Goal: Task Accomplishment & Management: Use online tool/utility

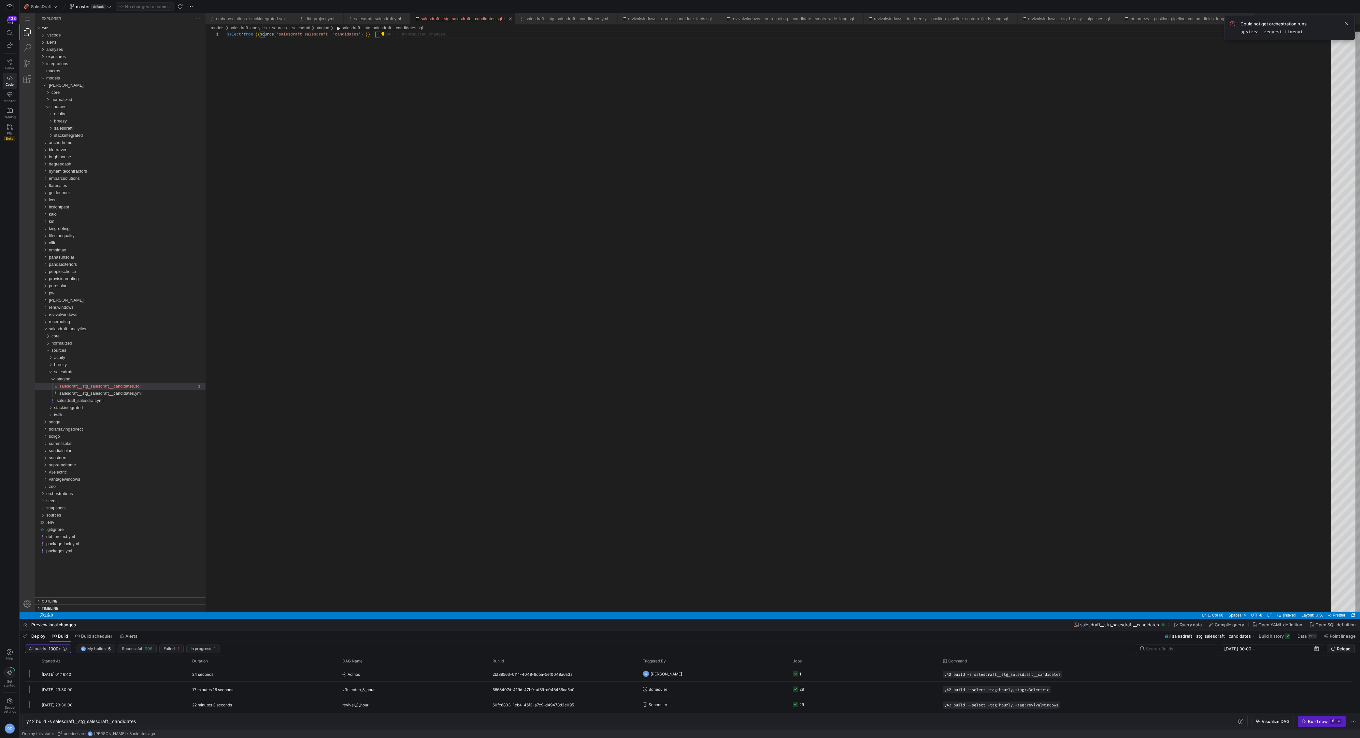
scroll to position [0, 153]
click at [48, 329] on div "salesdraft_analytics" at bounding box center [43, 329] width 12 height 7
click at [44, 86] on div "agee" at bounding box center [43, 85] width 12 height 7
click at [58, 334] on span "v3electric" at bounding box center [58, 336] width 18 height 5
click at [58, 344] on span "core" at bounding box center [55, 343] width 8 height 5
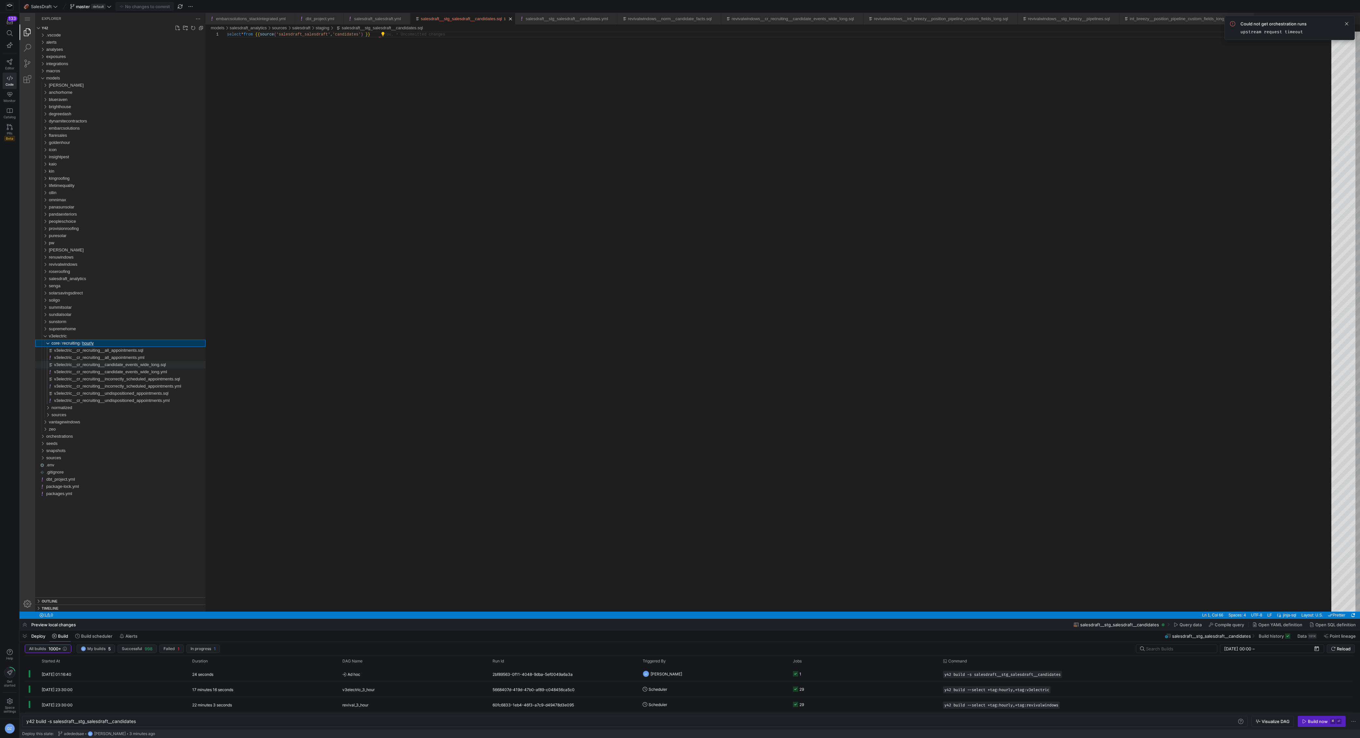
click at [119, 365] on span "v3electric__cr_recruiting__candidate_events_wide_long.sql" at bounding box center [110, 364] width 112 height 5
type textarea "y42 build -s v3electric__cr_recruiting__candidate_events_wide_long"
click at [410, 251] on div "{{ cr_recruiting__candidate_events_wide_long_macro_v 2 ( 'v3electric' ) }}" at bounding box center [781, 325] width 1109 height 586
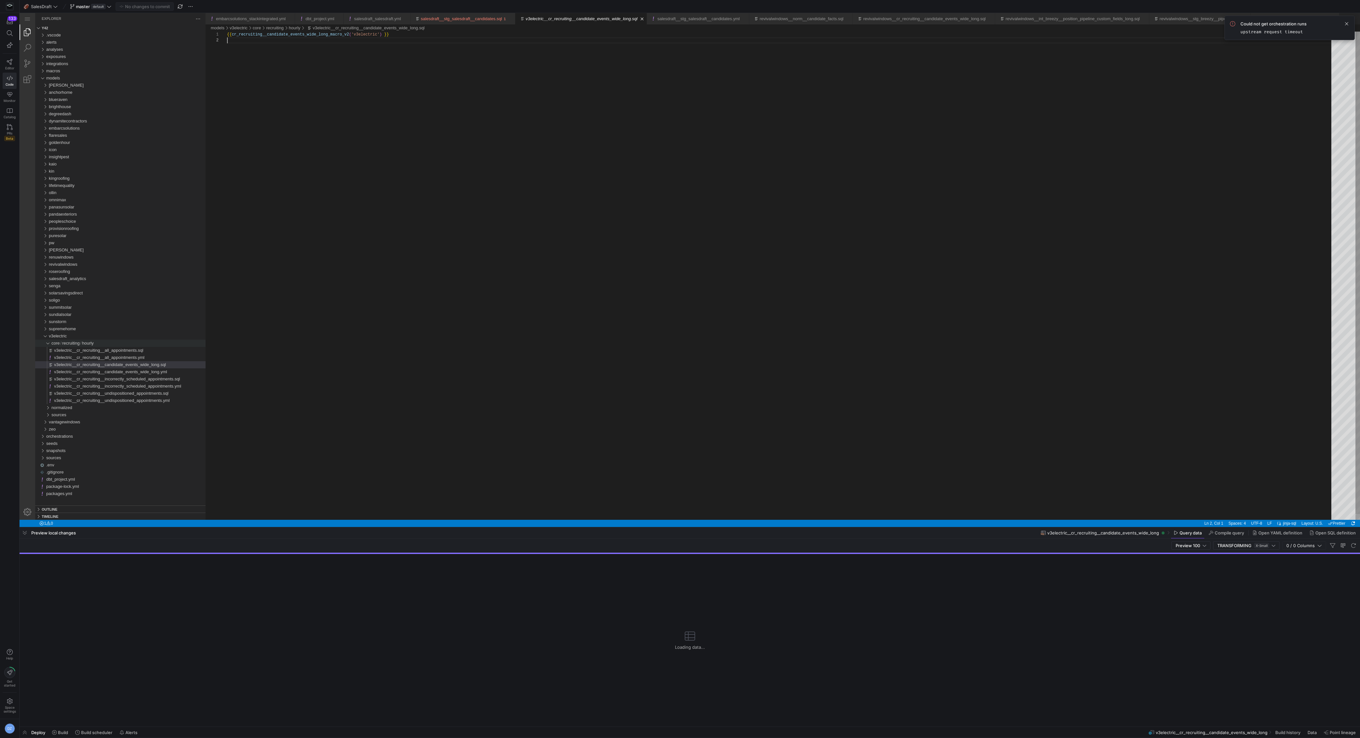
drag, startPoint x: 434, startPoint y: 620, endPoint x: 436, endPoint y: 528, distance: 91.9
click at [436, 528] on div at bounding box center [690, 527] width 1341 height 3
click at [508, 412] on div "{{ cr_recruiting__candidate_events_wide_long_macro_v 2 ( 'v3electric' ) }}" at bounding box center [781, 279] width 1109 height 494
